Goal: Find specific page/section: Find specific page/section

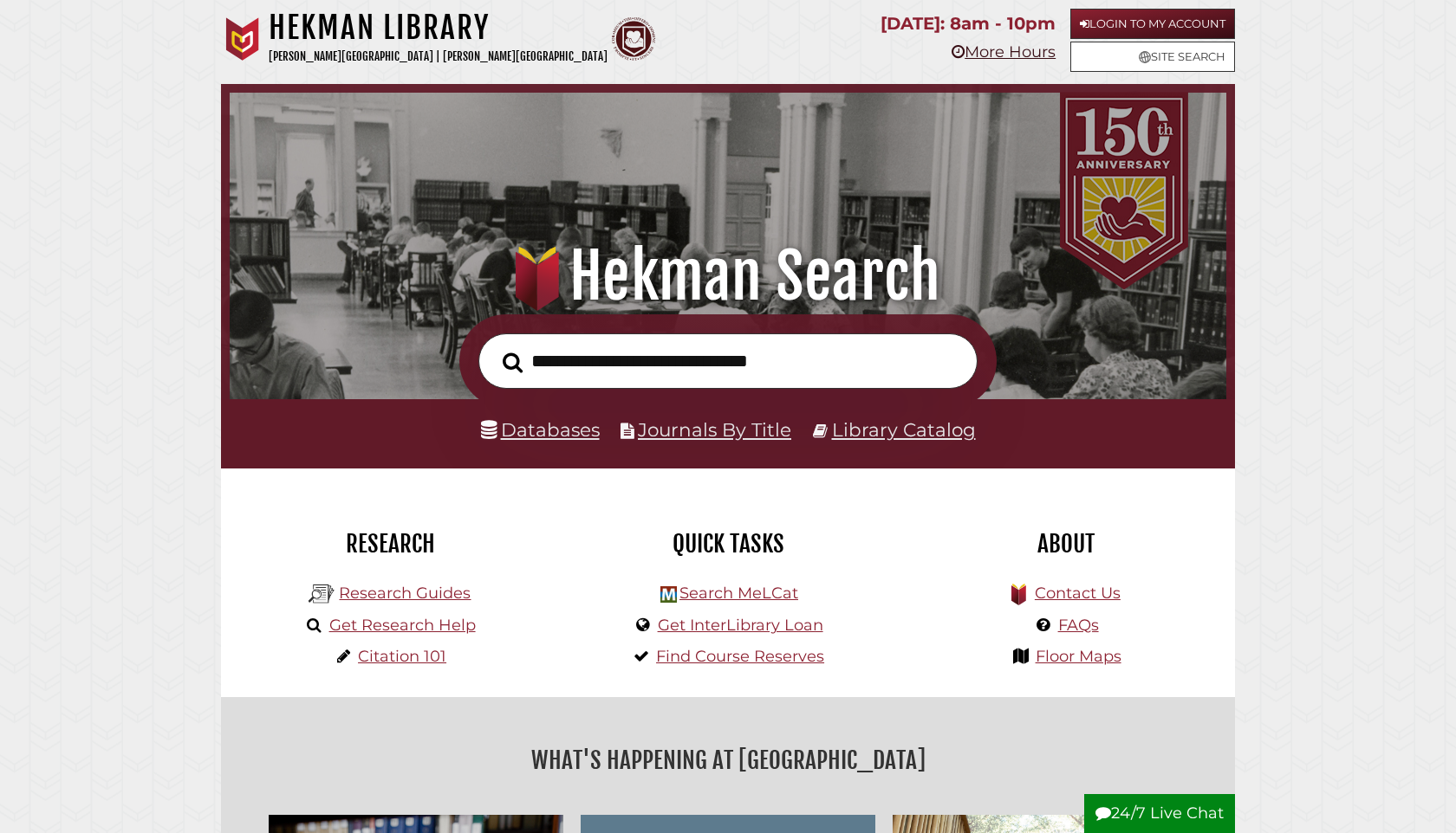
scroll to position [329, 988]
click at [1108, 24] on link "Login to My Account" at bounding box center [1152, 24] width 165 height 30
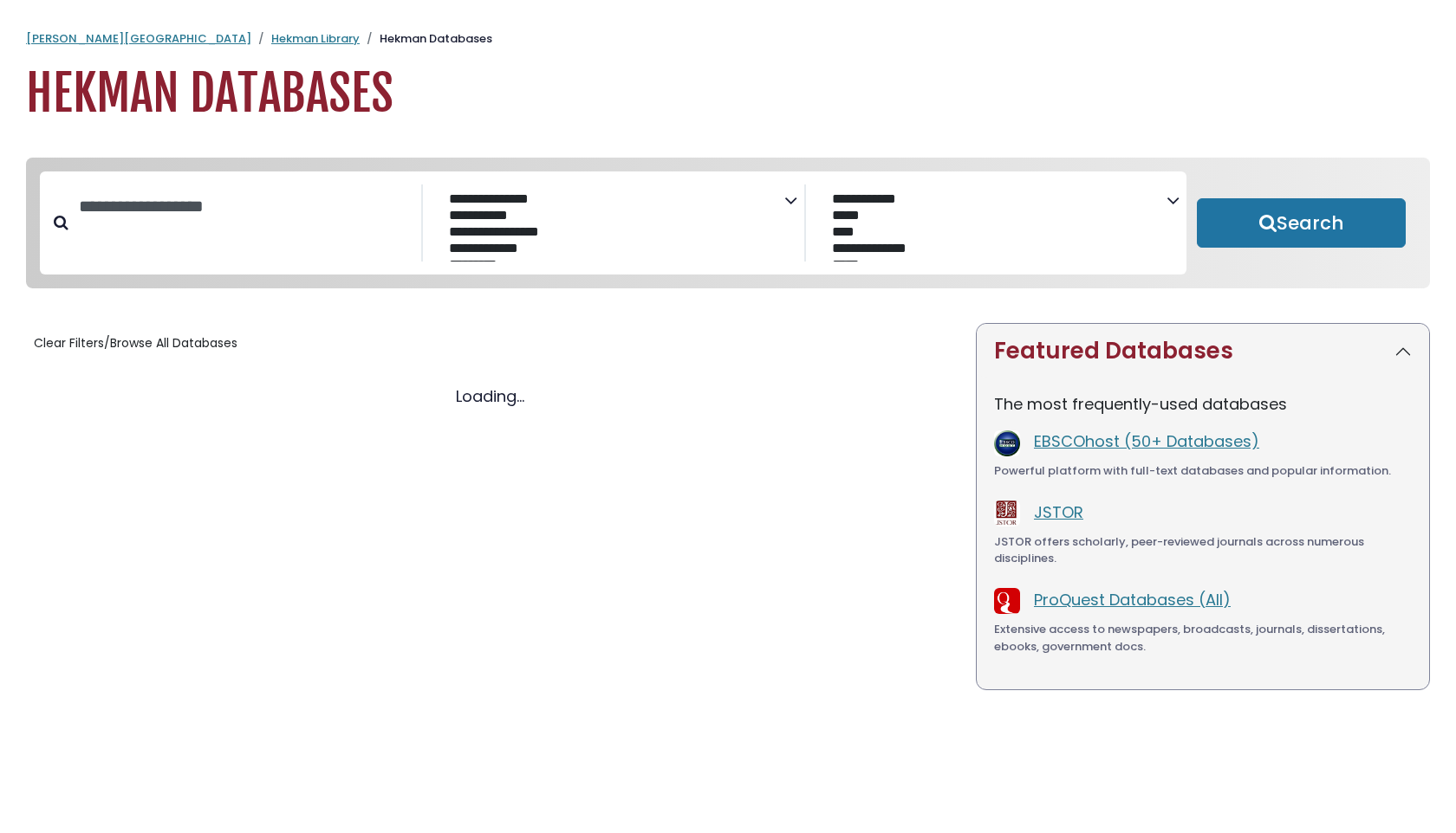
select select "Database Subject Filter"
select select "Database Vendors Filter"
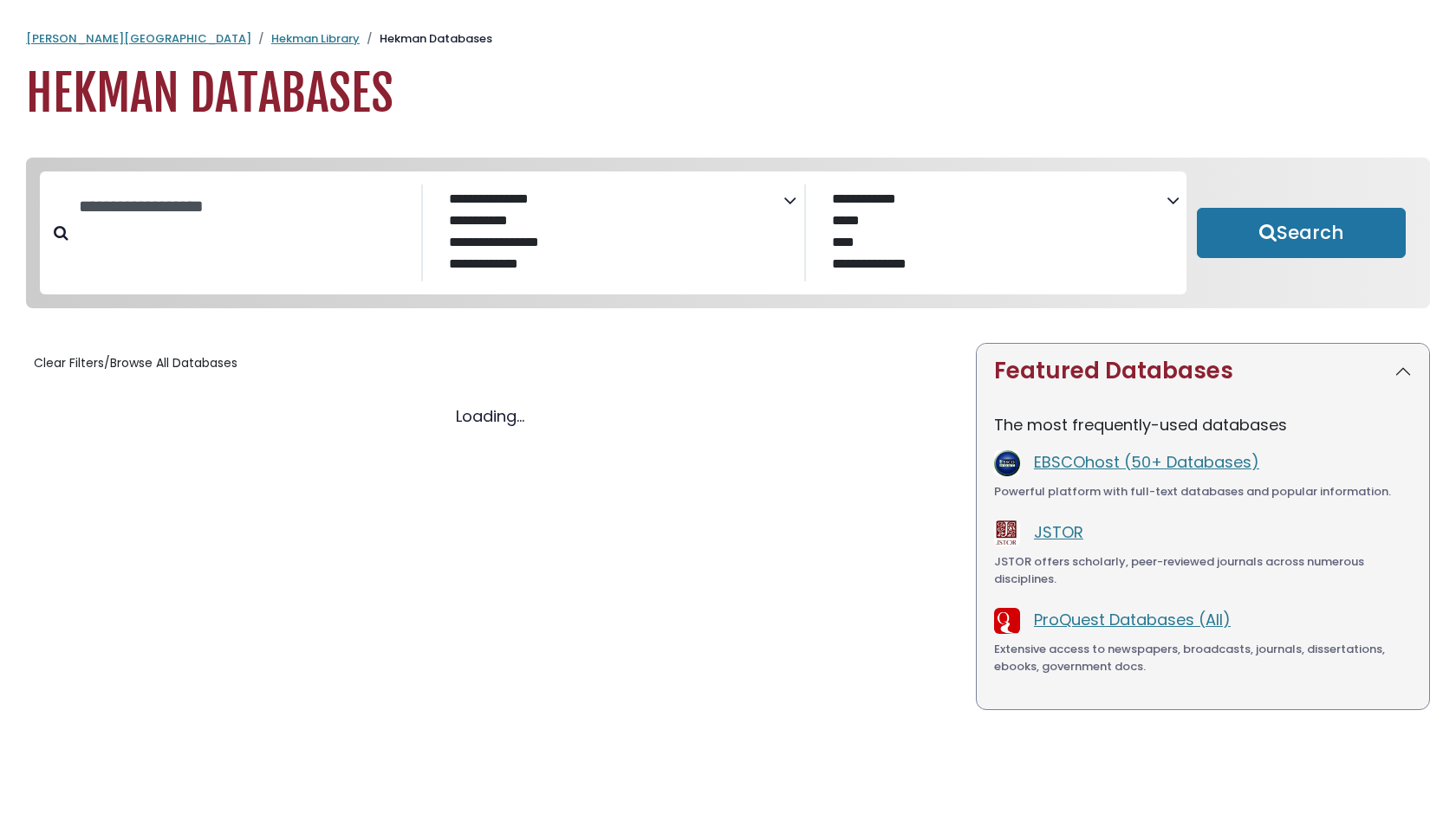
select select "Database Subject Filter"
select select "Database Vendors Filter"
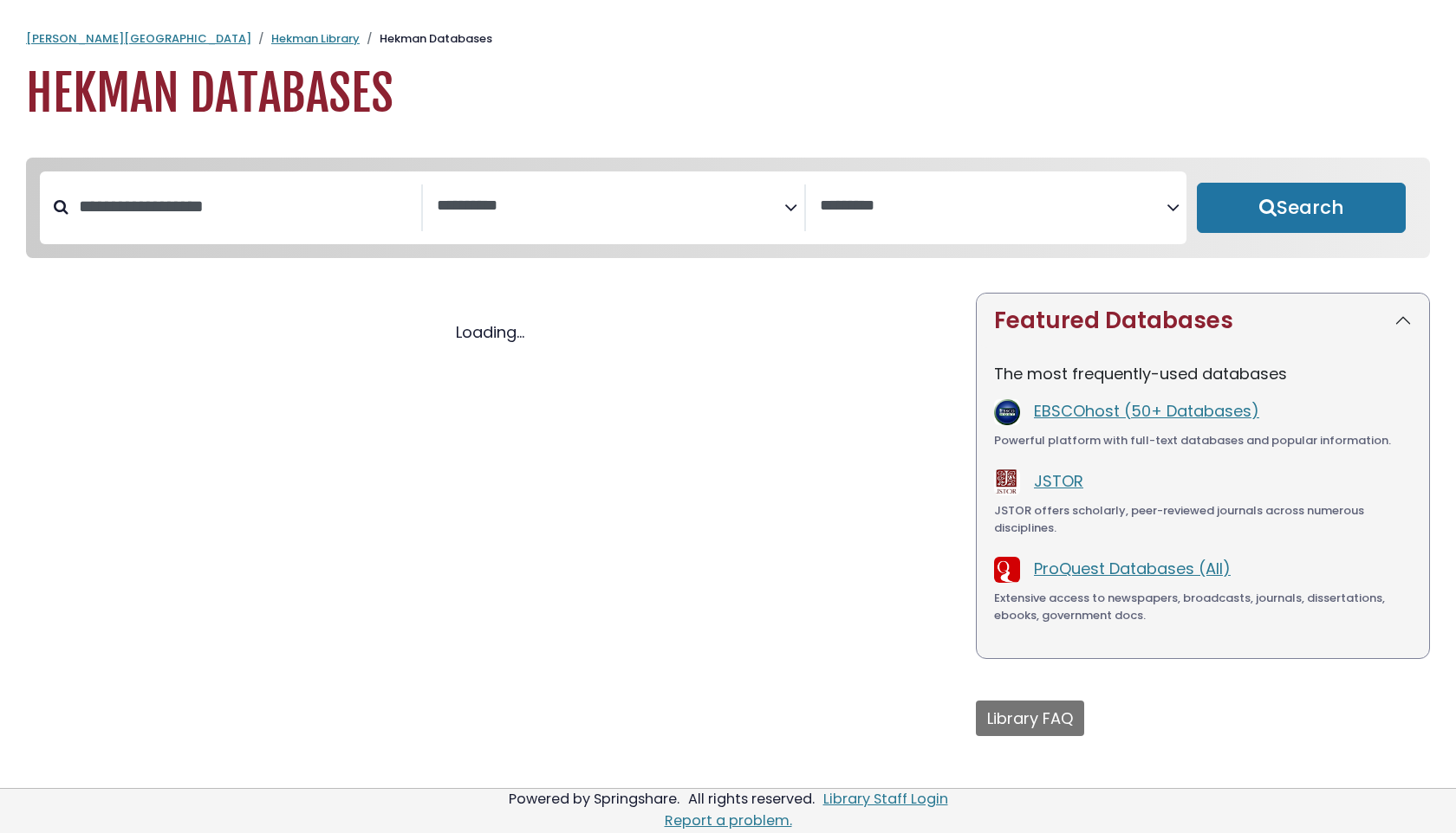
select select "Database Subject Filter"
select select "Database Vendors Filter"
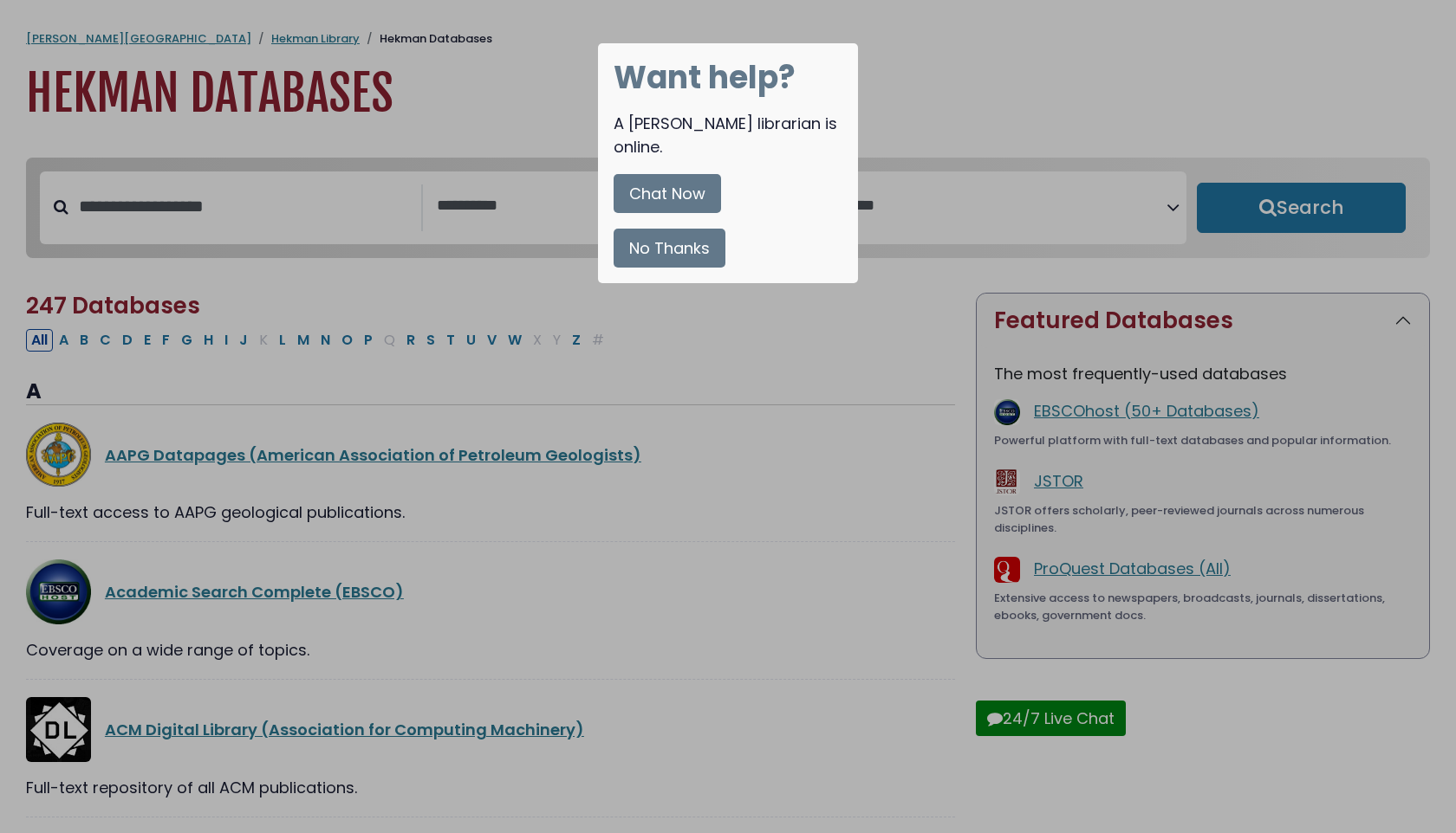
click at [981, 125] on div at bounding box center [728, 416] width 1456 height 833
